Goal: Book appointment/travel/reservation

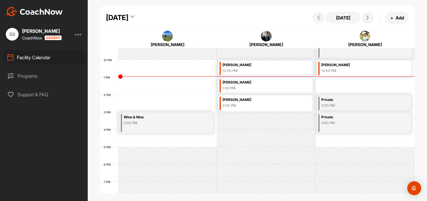
scroll to position [194, 0]
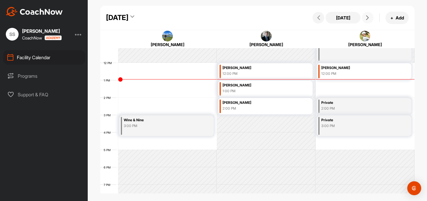
click at [366, 15] on icon at bounding box center [367, 17] width 5 height 5
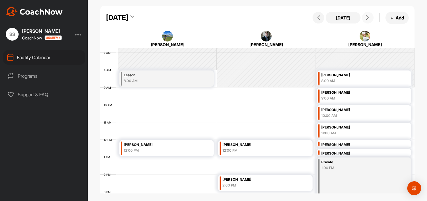
scroll to position [116, 0]
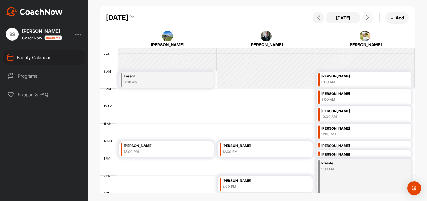
click at [365, 18] on icon at bounding box center [367, 17] width 5 height 5
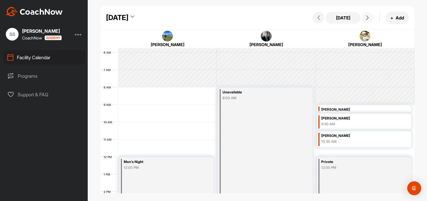
click at [365, 18] on icon at bounding box center [367, 17] width 5 height 5
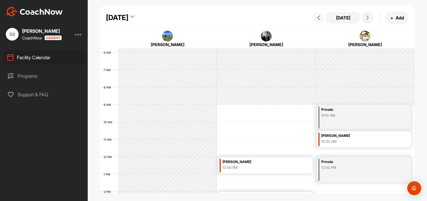
click at [320, 19] on icon at bounding box center [318, 17] width 5 height 5
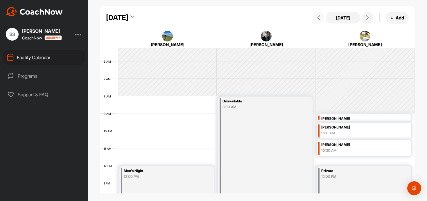
scroll to position [87, 0]
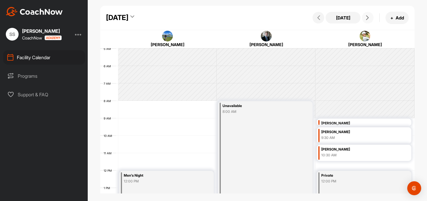
click at [363, 15] on button at bounding box center [368, 18] width 12 height 12
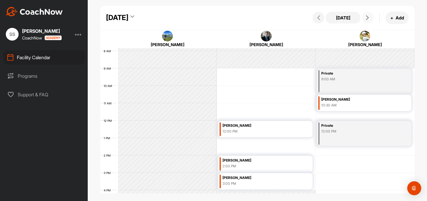
scroll to position [121, 0]
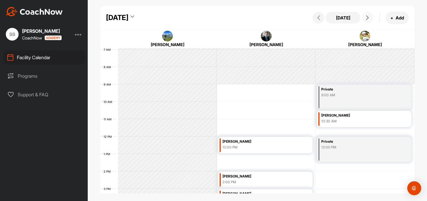
click at [369, 19] on icon at bounding box center [367, 17] width 5 height 5
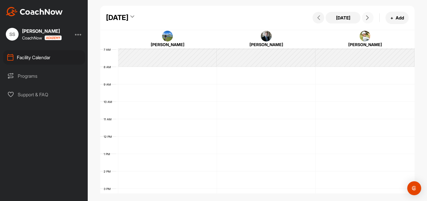
scroll to position [100, 0]
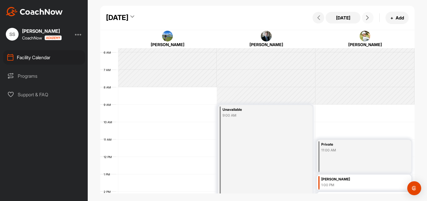
click at [369, 19] on icon at bounding box center [367, 17] width 5 height 5
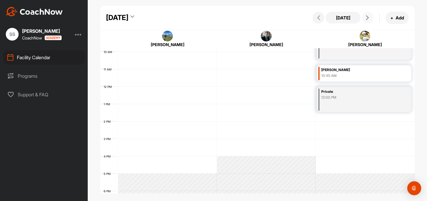
scroll to position [174, 0]
click at [365, 16] on icon at bounding box center [367, 17] width 5 height 5
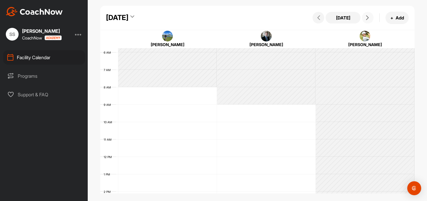
click at [365, 17] on icon at bounding box center [367, 17] width 5 height 5
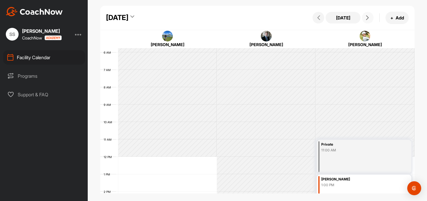
click at [365, 17] on icon at bounding box center [367, 17] width 5 height 5
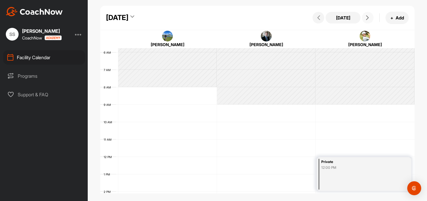
click at [365, 17] on icon at bounding box center [367, 17] width 5 height 5
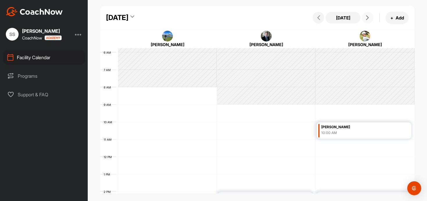
click at [365, 16] on icon at bounding box center [367, 17] width 5 height 5
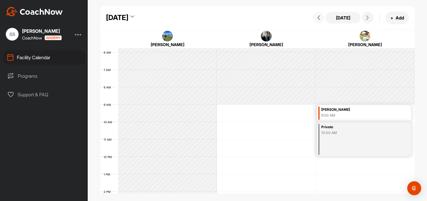
click at [320, 19] on icon at bounding box center [318, 17] width 5 height 5
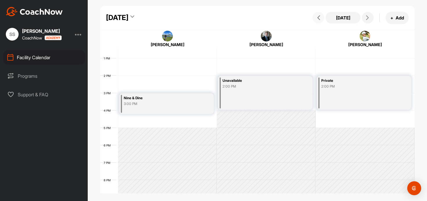
scroll to position [0, 0]
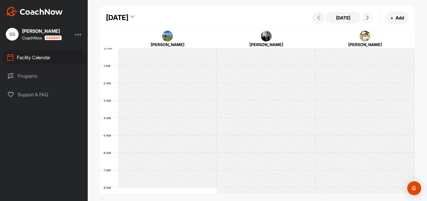
click at [365, 13] on button at bounding box center [368, 18] width 12 height 12
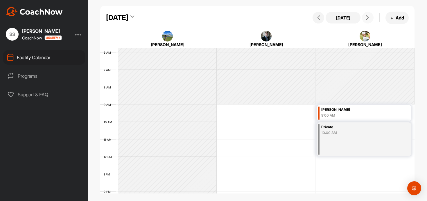
click at [365, 16] on icon at bounding box center [367, 17] width 5 height 5
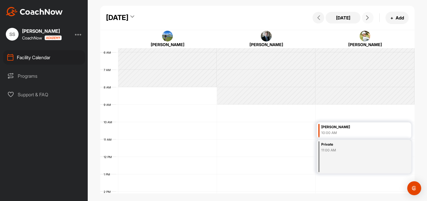
click at [365, 16] on icon at bounding box center [367, 17] width 5 height 5
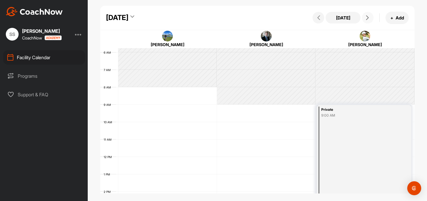
click at [365, 16] on icon at bounding box center [367, 17] width 5 height 5
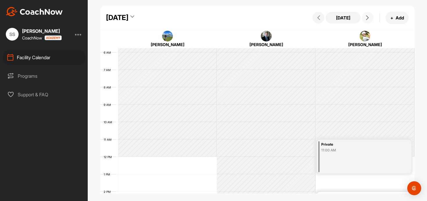
click at [365, 16] on icon at bounding box center [367, 17] width 5 height 5
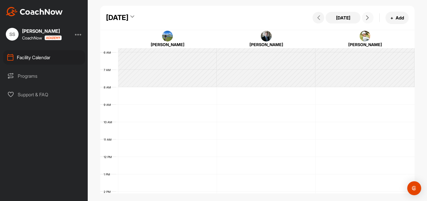
click at [365, 16] on icon at bounding box center [367, 17] width 5 height 5
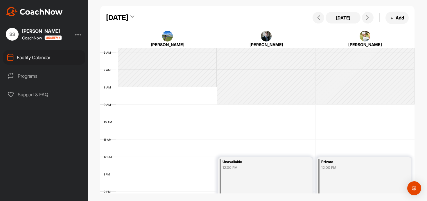
click at [315, 22] on div "[DATE] + Add" at bounding box center [360, 18] width 98 height 12
click at [316, 21] on button at bounding box center [318, 18] width 12 height 12
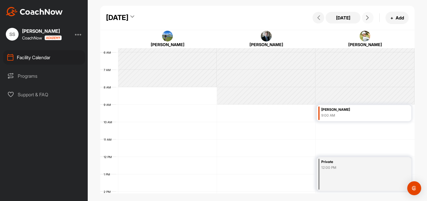
click at [366, 19] on icon at bounding box center [367, 17] width 5 height 5
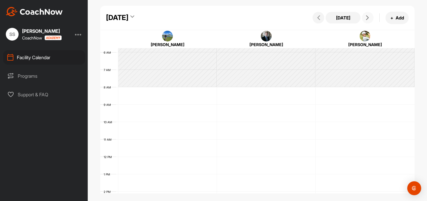
click at [366, 19] on icon at bounding box center [367, 17] width 5 height 5
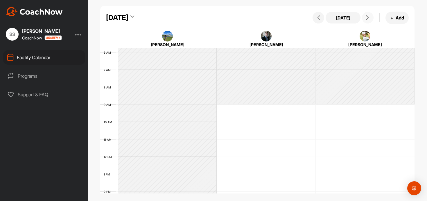
click at [366, 19] on icon at bounding box center [367, 17] width 5 height 5
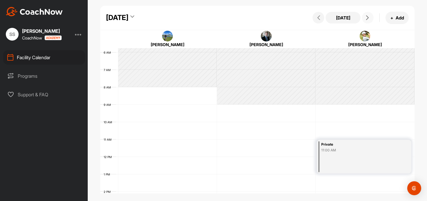
click at [366, 19] on icon at bounding box center [367, 17] width 5 height 5
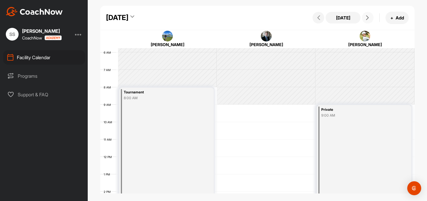
click at [366, 19] on icon at bounding box center [367, 17] width 5 height 5
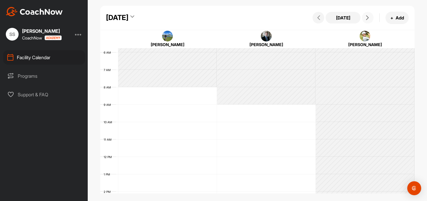
click at [366, 19] on icon at bounding box center [367, 17] width 5 height 5
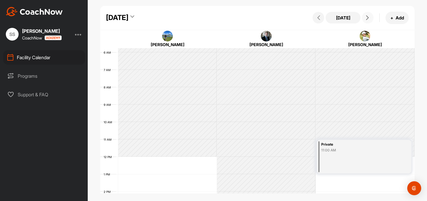
click at [366, 19] on icon at bounding box center [367, 17] width 5 height 5
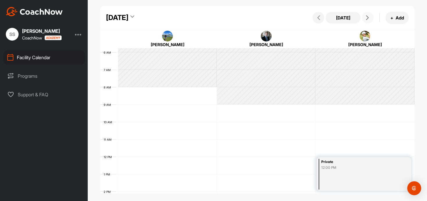
click at [366, 19] on icon at bounding box center [367, 17] width 5 height 5
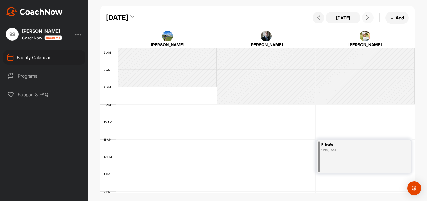
click at [366, 19] on icon at bounding box center [367, 17] width 5 height 5
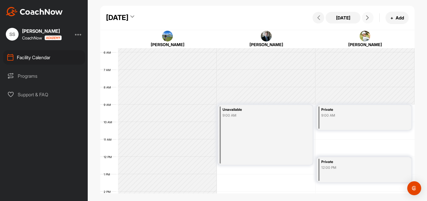
click at [366, 19] on icon at bounding box center [367, 17] width 5 height 5
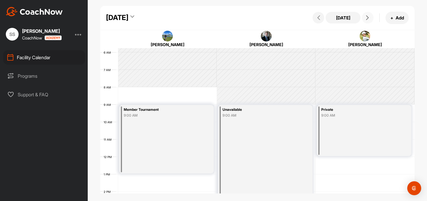
click at [367, 19] on icon at bounding box center [367, 17] width 5 height 5
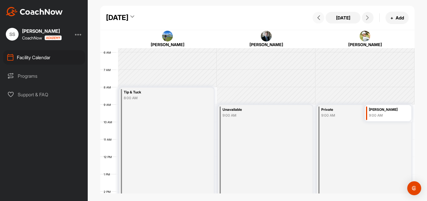
click at [319, 21] on button at bounding box center [318, 18] width 12 height 12
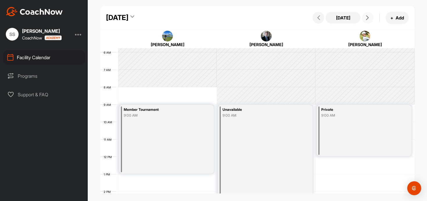
click at [365, 17] on icon at bounding box center [367, 17] width 5 height 5
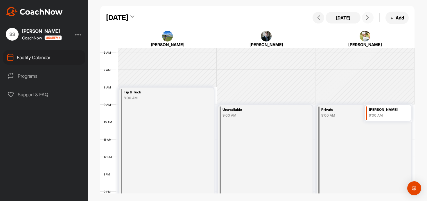
click at [365, 17] on icon at bounding box center [367, 17] width 5 height 5
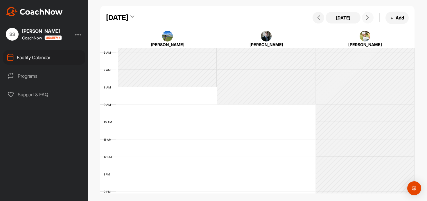
click at [365, 17] on icon at bounding box center [367, 17] width 5 height 5
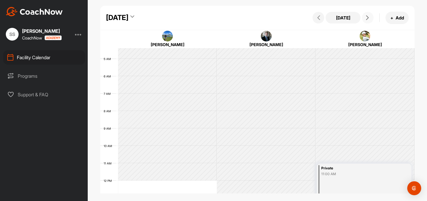
scroll to position [50, 0]
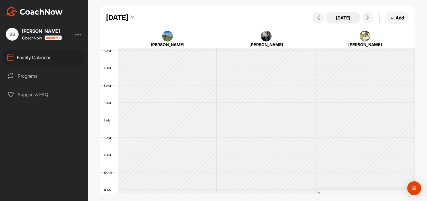
click at [348, 17] on button "[DATE]" at bounding box center [342, 18] width 35 height 12
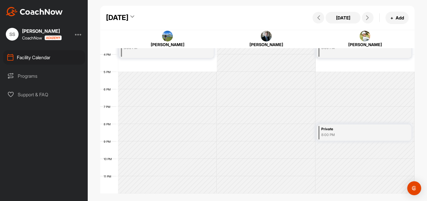
scroll to position [0, 0]
